Goal: Transaction & Acquisition: Purchase product/service

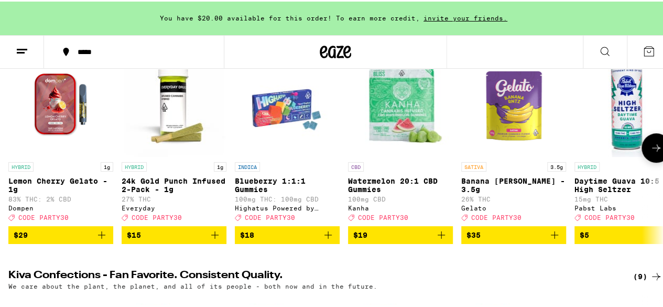
scroll to position [81, 0]
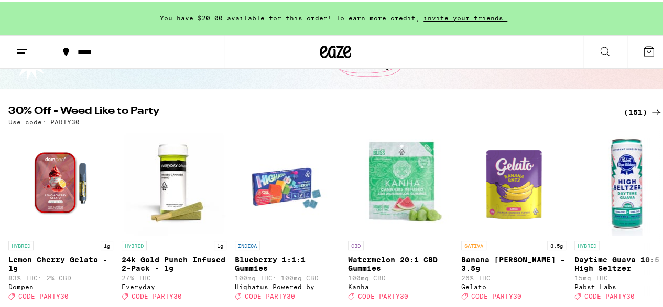
click at [650, 112] on icon at bounding box center [656, 110] width 13 height 13
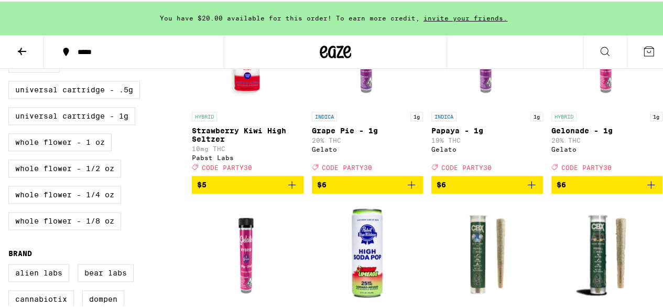
scroll to position [593, 0]
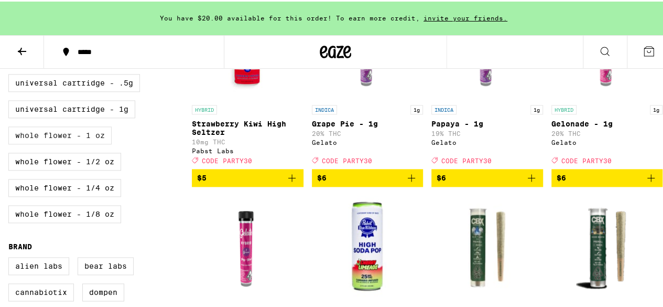
click at [94, 143] on label "Whole Flower - 1 oz" at bounding box center [59, 134] width 103 height 18
checkbox input "true"
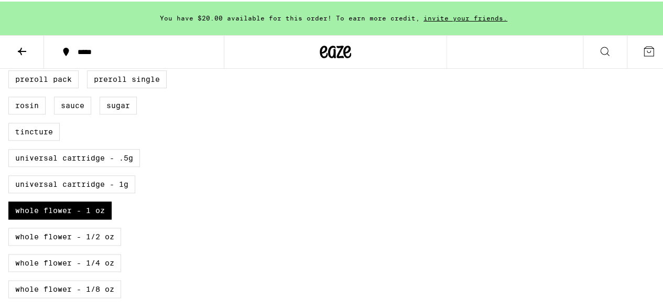
scroll to position [594, 0]
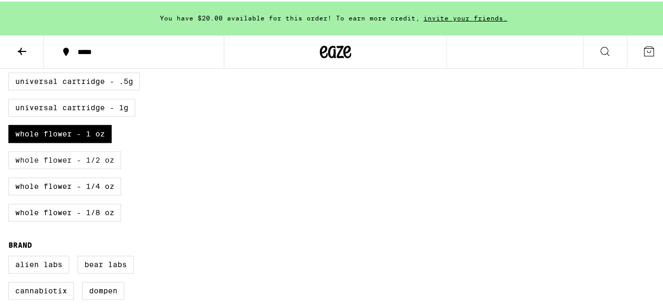
click at [103, 167] on label "Whole Flower - 1/2 oz" at bounding box center [64, 158] width 113 height 18
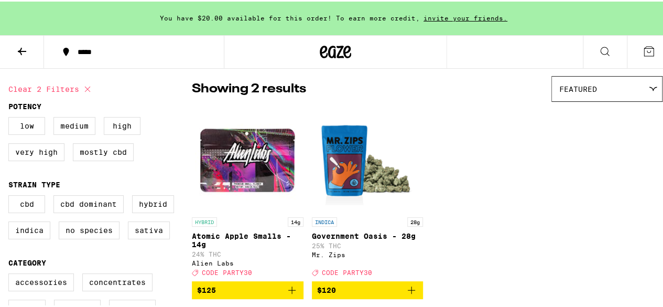
scroll to position [81, 0]
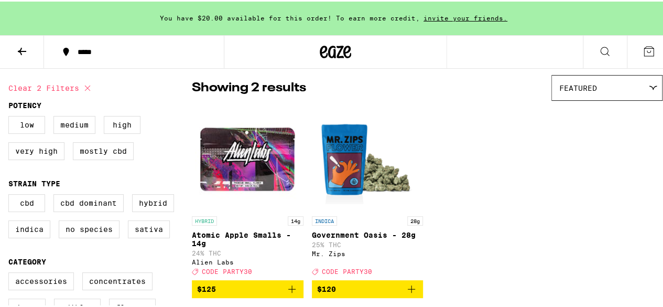
click at [410, 294] on icon "Add to bag" at bounding box center [411, 287] width 13 height 13
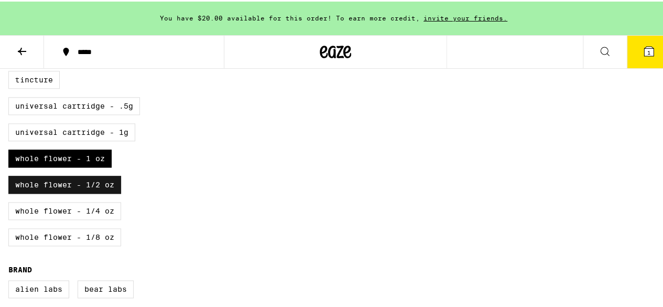
click at [83, 192] on label "Whole Flower - 1/2 oz" at bounding box center [64, 183] width 113 height 18
checkbox input "false"
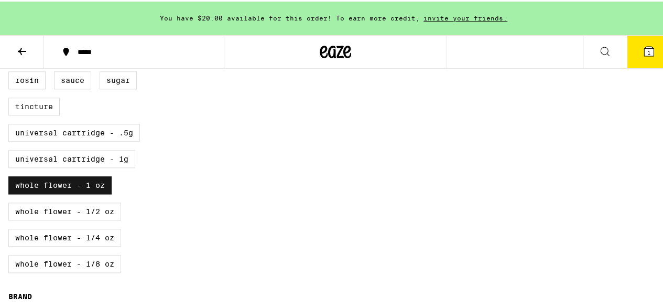
click at [83, 192] on label "Whole Flower - 1 oz" at bounding box center [59, 184] width 103 height 18
checkbox input "false"
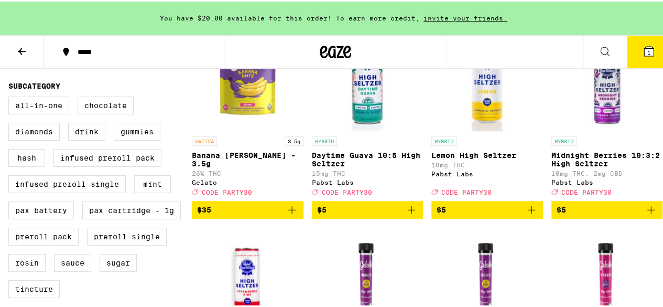
scroll to position [361, 0]
drag, startPoint x: 41, startPoint y: 125, endPoint x: 26, endPoint y: 116, distance: 18.3
click at [26, 113] on label "All-In-One" at bounding box center [38, 104] width 61 height 18
click at [11, 97] on input "All-In-One" at bounding box center [10, 96] width 1 height 1
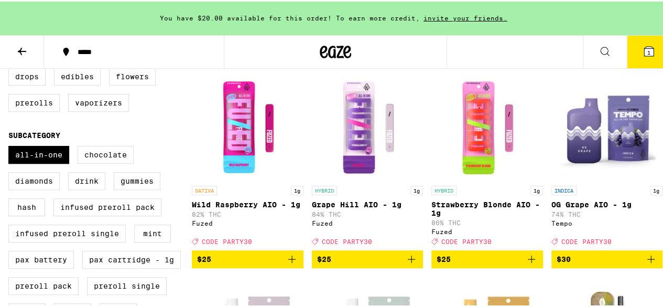
scroll to position [312, 0]
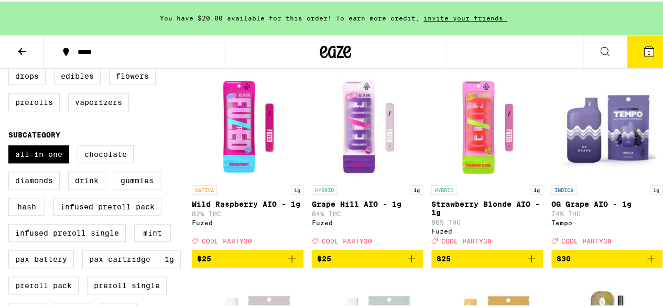
click at [405, 263] on icon "Add to bag" at bounding box center [411, 257] width 13 height 13
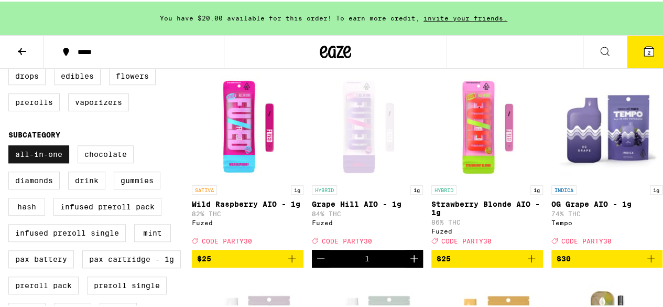
click at [51, 159] on label "All-In-One" at bounding box center [38, 153] width 61 height 18
click at [11, 146] on input "All-In-One" at bounding box center [10, 145] width 1 height 1
checkbox input "false"
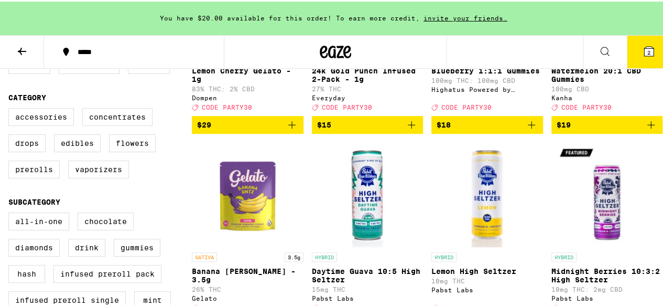
scroll to position [243, 0]
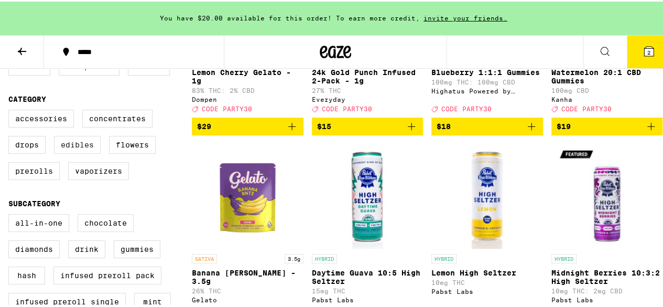
click at [85, 152] on label "Edibles" at bounding box center [77, 143] width 47 height 18
click at [11, 110] on input "Edibles" at bounding box center [10, 110] width 1 height 1
checkbox input "true"
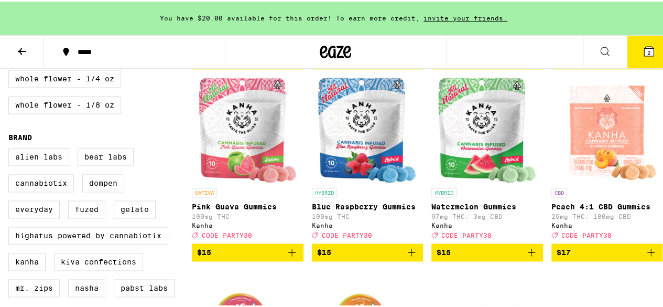
scroll to position [705, 0]
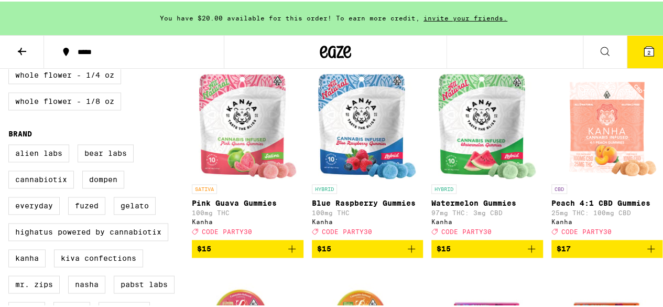
click at [408, 253] on icon "Add to bag" at bounding box center [411, 247] width 13 height 13
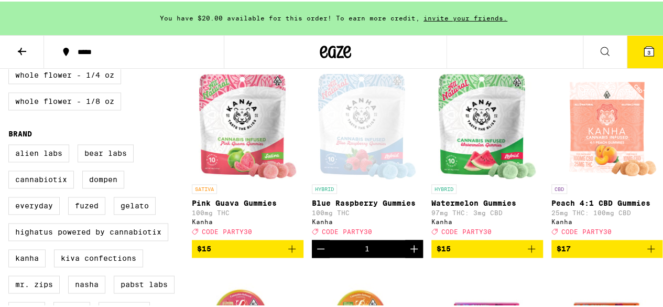
click at [630, 49] on button "3" at bounding box center [649, 50] width 44 height 32
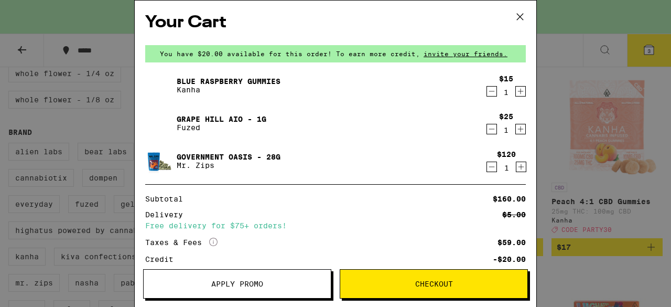
click at [216, 287] on span "Apply Promo" at bounding box center [237, 283] width 52 height 7
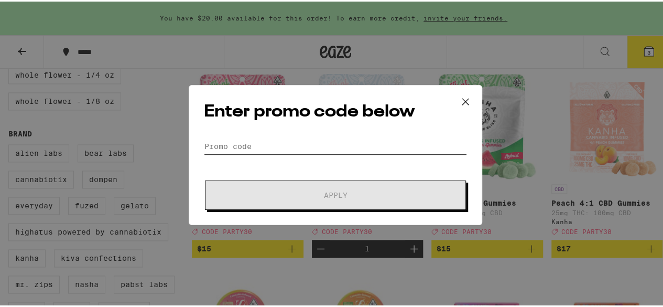
drag, startPoint x: 305, startPoint y: 152, endPoint x: 307, endPoint y: 158, distance: 6.1
click at [307, 158] on form "Promo Code Apply" at bounding box center [335, 172] width 263 height 71
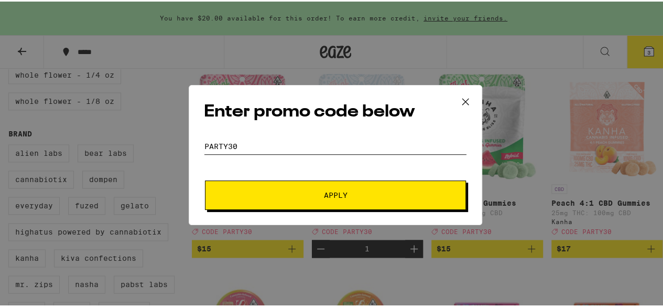
type input "party30"
click at [312, 197] on span "Apply" at bounding box center [335, 193] width 189 height 7
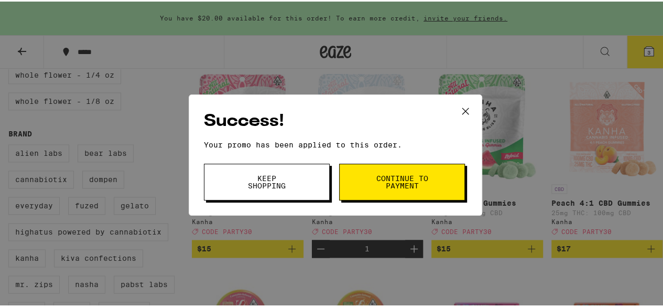
click at [397, 192] on button "Continue to payment" at bounding box center [402, 180] width 126 height 37
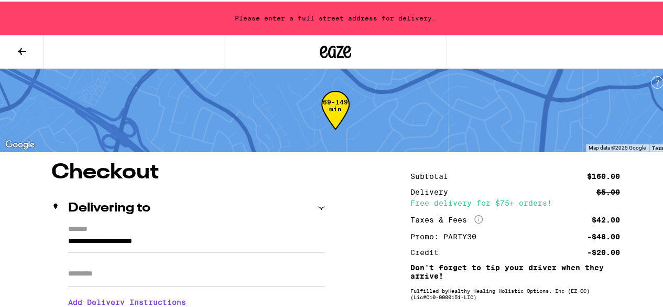
scroll to position [45, 0]
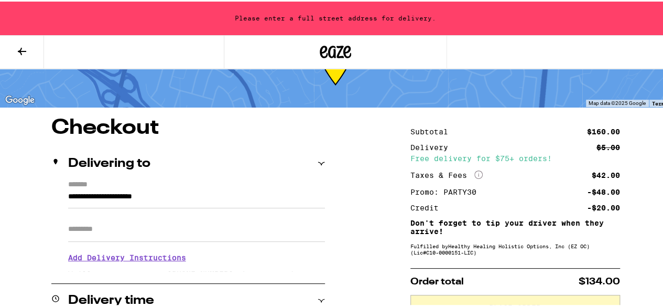
click at [78, 193] on input "**********" at bounding box center [196, 198] width 257 height 18
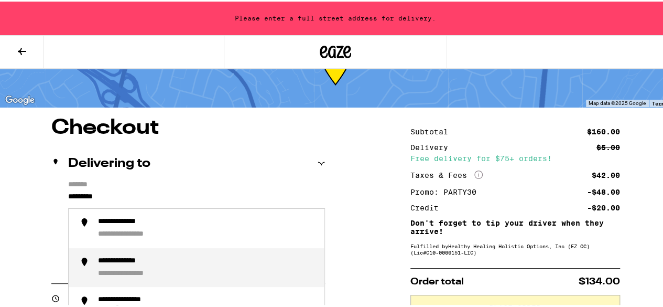
click at [140, 277] on div "**********" at bounding box center [138, 272] width 81 height 10
type input "**********"
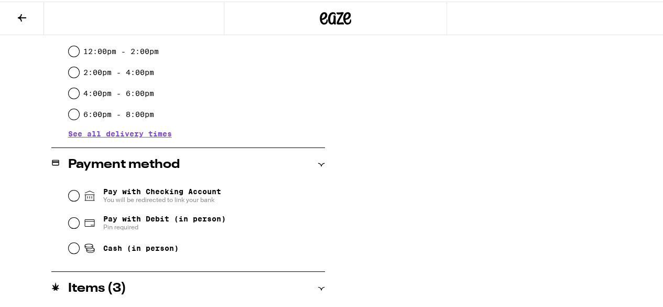
scroll to position [330, 0]
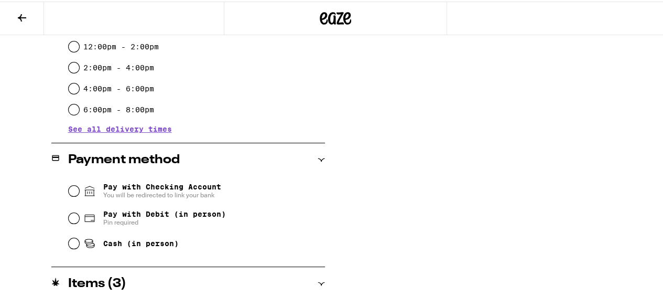
click at [129, 185] on span "Pay with Checking Account You will be redirected to link your bank" at bounding box center [162, 189] width 118 height 17
click at [79, 185] on input "Pay with Checking Account You will be redirected to link your bank" at bounding box center [74, 189] width 10 height 10
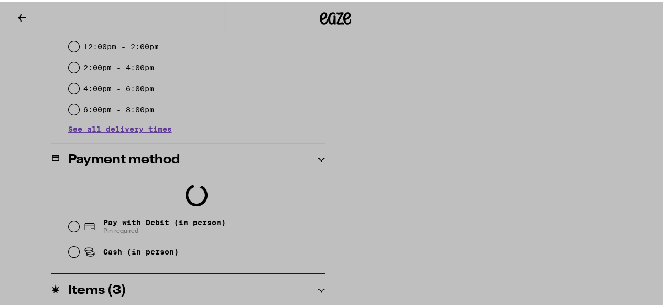
scroll to position [363, 0]
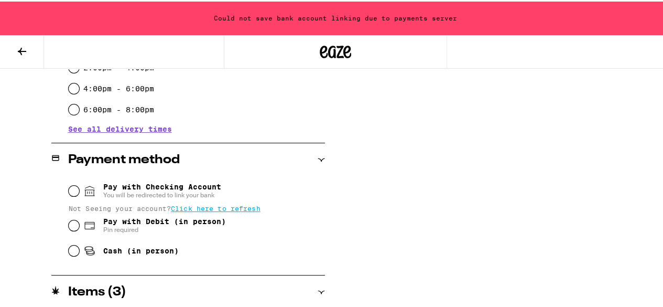
click at [78, 225] on div "Pay with Debit (in person) Pin required" at bounding box center [197, 223] width 256 height 27
click at [72, 226] on input "Pay with Debit (in person) Pin required" at bounding box center [74, 224] width 10 height 10
radio input "true"
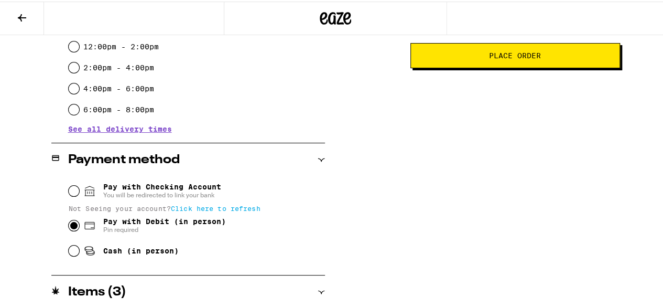
click at [219, 207] on span "Click here to refresh" at bounding box center [216, 206] width 90 height 7
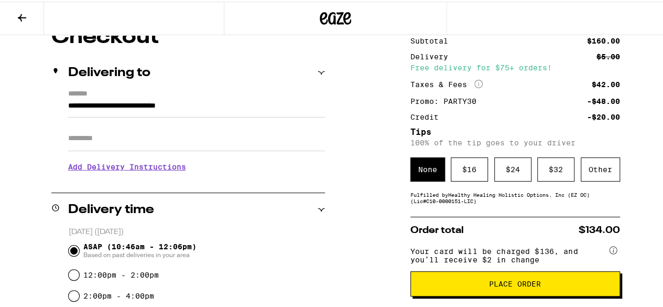
scroll to position [102, 0]
click at [603, 177] on div "Other" at bounding box center [600, 168] width 39 height 24
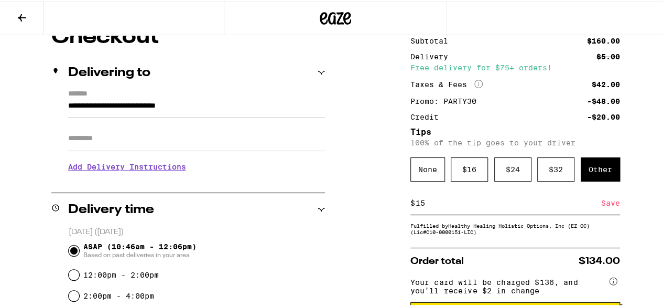
type input "1"
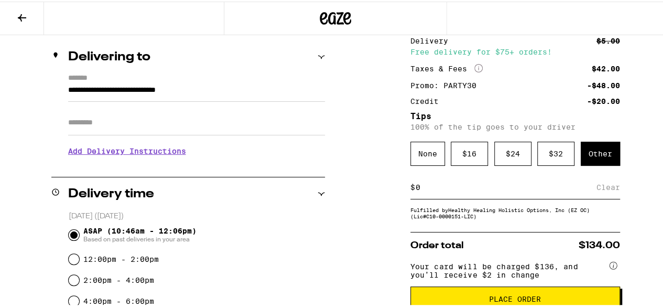
scroll to position [127, 0]
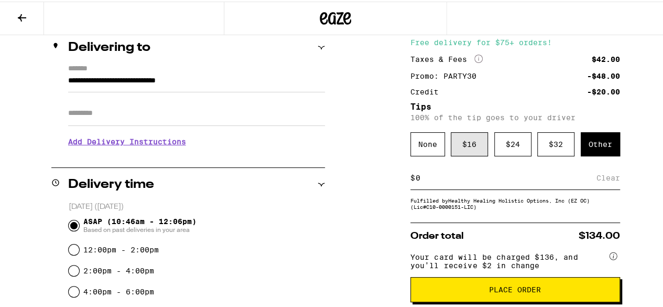
click at [464, 136] on div "$ 16" at bounding box center [469, 143] width 37 height 24
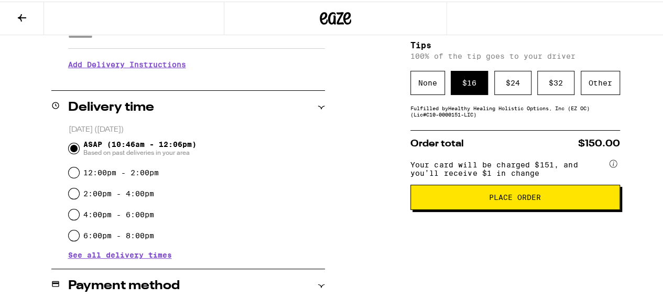
scroll to position [204, 0]
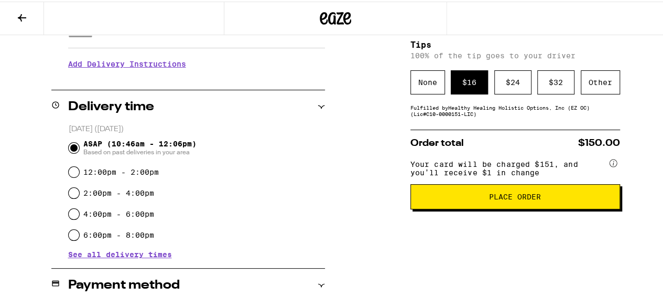
click at [547, 199] on span "Place Order" at bounding box center [515, 194] width 192 height 7
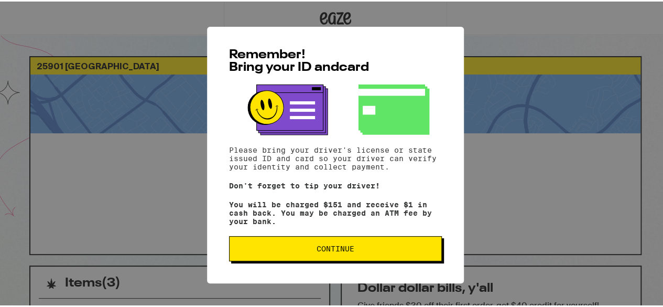
click at [326, 251] on span "Continue" at bounding box center [336, 246] width 38 height 7
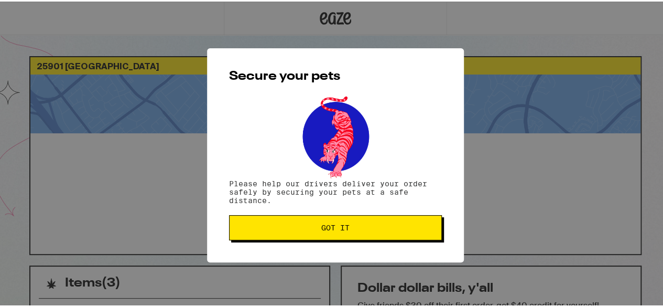
click at [332, 221] on button "Got it" at bounding box center [335, 225] width 213 height 25
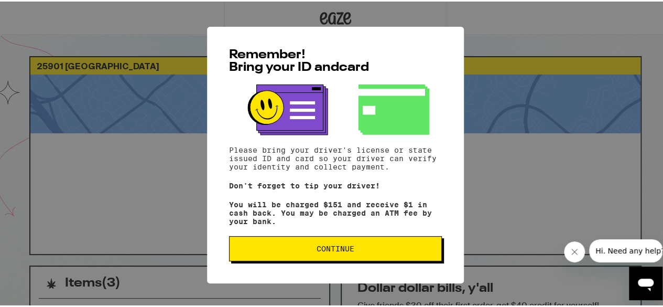
drag, startPoint x: 266, startPoint y: 249, endPoint x: 249, endPoint y: 241, distance: 18.3
click at [249, 241] on button "Continue" at bounding box center [335, 246] width 213 height 25
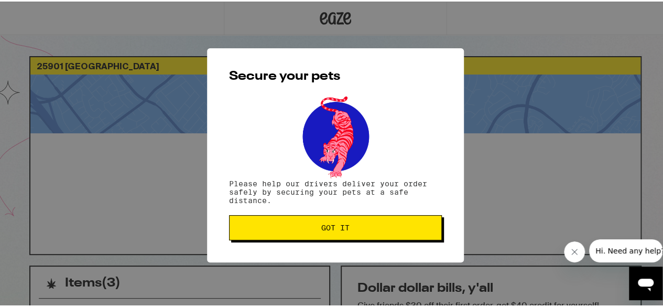
click at [298, 219] on button "Got it" at bounding box center [335, 225] width 213 height 25
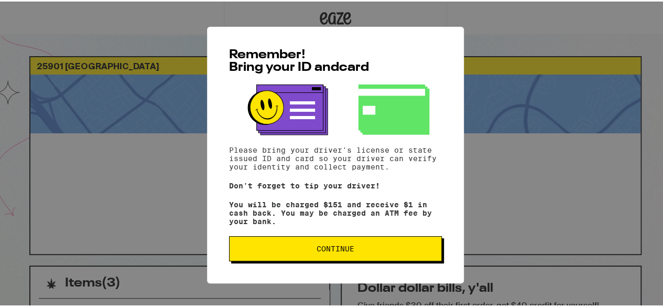
click at [404, 265] on div "Remember! Bring your ID and card Please bring your driver's license or state is…" at bounding box center [335, 153] width 257 height 256
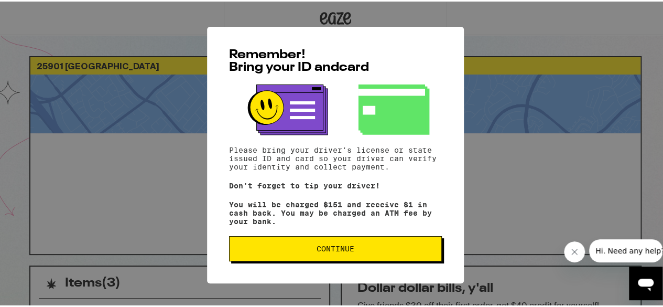
click at [376, 251] on span "Continue" at bounding box center [335, 246] width 195 height 7
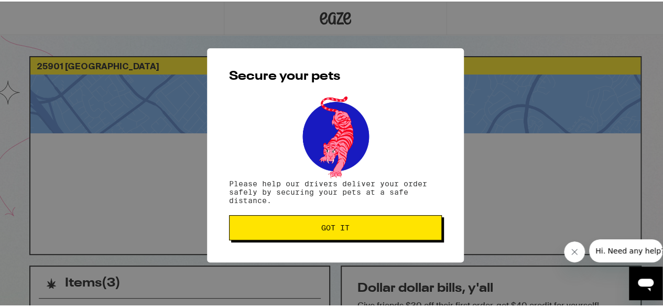
click at [348, 221] on button "Got it" at bounding box center [335, 225] width 213 height 25
